Goal: Check status

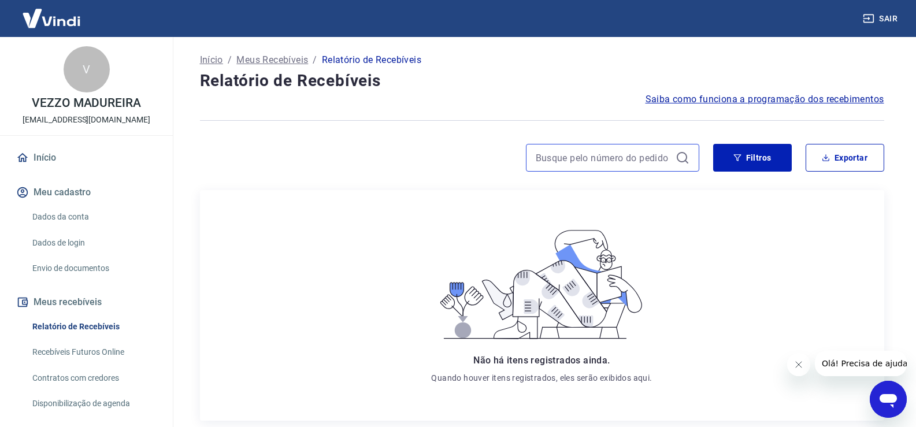
click at [585, 159] on input at bounding box center [602, 157] width 135 height 17
